Goal: Task Accomplishment & Management: Manage account settings

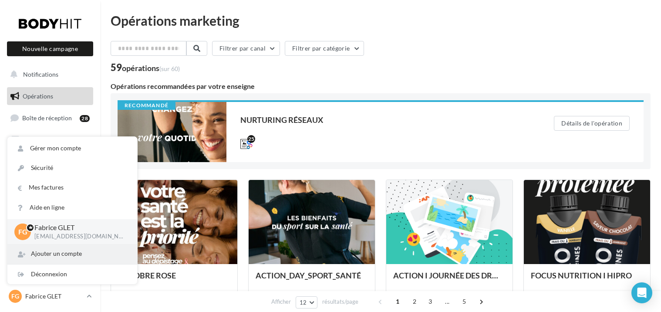
scroll to position [106, 0]
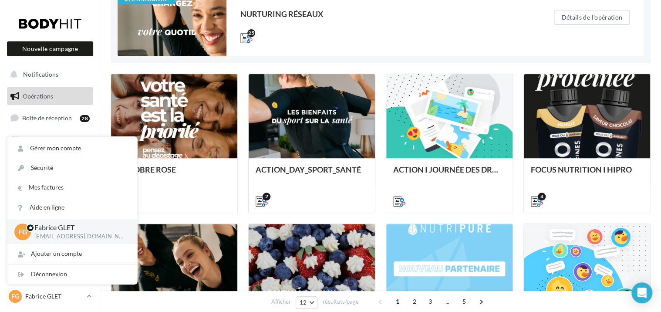
click at [21, 236] on span "FG" at bounding box center [22, 232] width 9 height 10
click at [38, 298] on p "Fabrice GLET" at bounding box center [54, 296] width 58 height 9
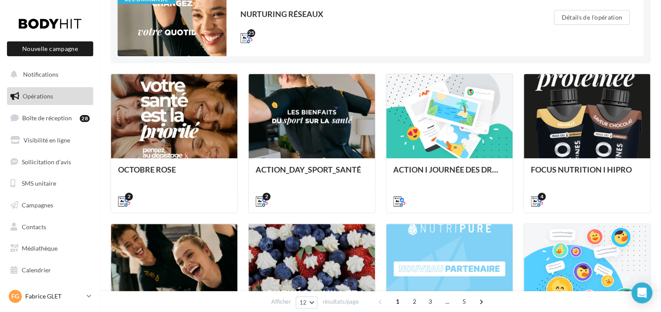
click at [38, 298] on p "Fabrice GLET" at bounding box center [54, 296] width 58 height 9
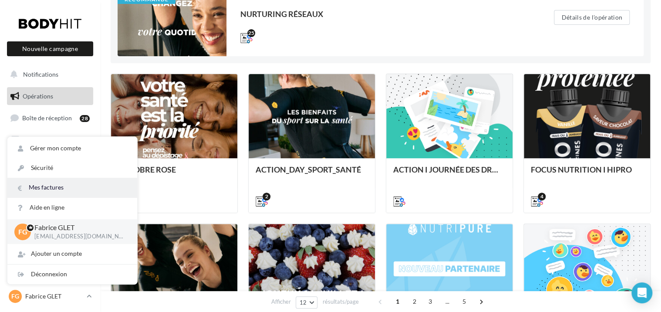
click at [61, 187] on link "Mes factures" at bounding box center [72, 188] width 130 height 20
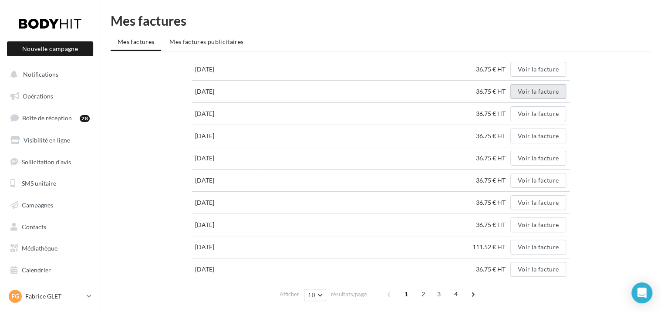
click at [539, 92] on button "Voir la facture" at bounding box center [539, 91] width 56 height 15
